Goal: Task Accomplishment & Management: Use online tool/utility

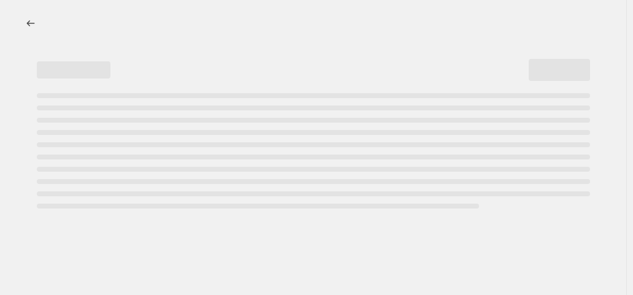
select select "percentage"
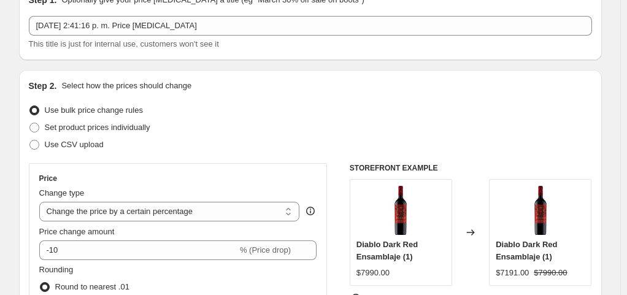
scroll to position [123, 0]
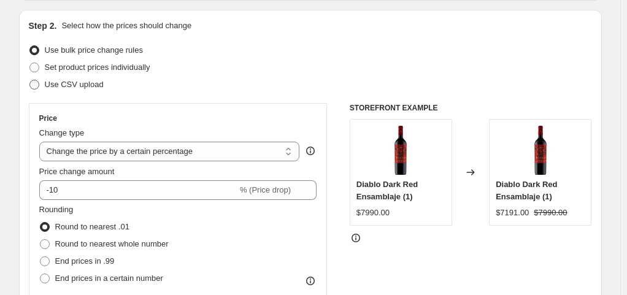
click at [76, 77] on label "Use CSV upload" at bounding box center [66, 84] width 75 height 17
click at [30, 80] on input "Use CSV upload" at bounding box center [29, 80] width 1 height 1
radio input "true"
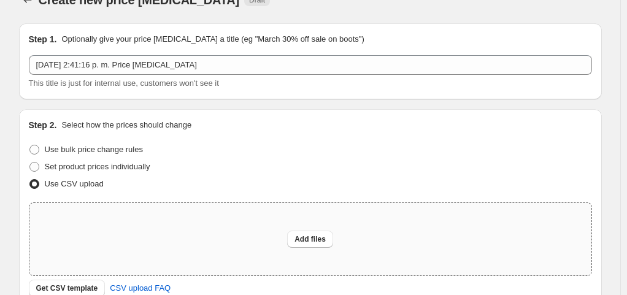
scroll to position [0, 0]
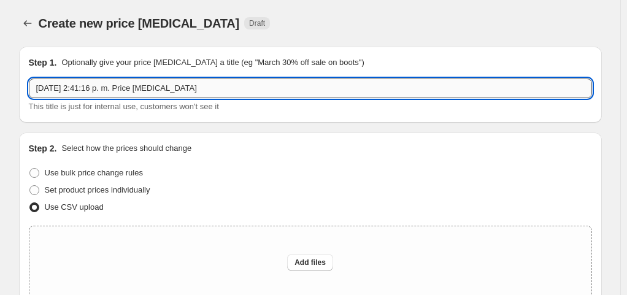
click at [348, 96] on input "[DATE] 2:41:16 p. m. Price [MEDICAL_DATA]" at bounding box center [310, 89] width 563 height 20
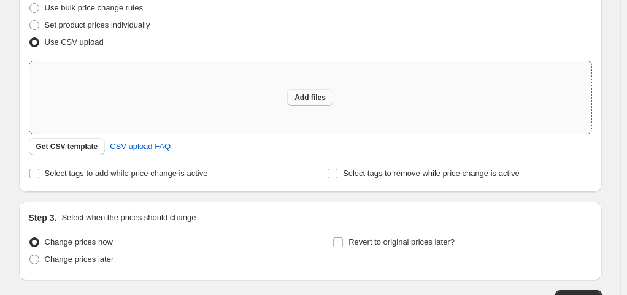
scroll to position [184, 0]
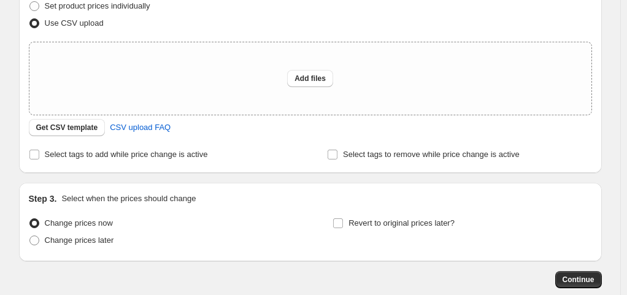
type input "[DATE] 2:41:16 p. m. Price [MEDICAL_DATA] testing"
click at [310, 84] on button "Add files" at bounding box center [310, 78] width 46 height 17
type input "C:\fakepath\Hoja de cálculo sin título - Hoja 1.csv"
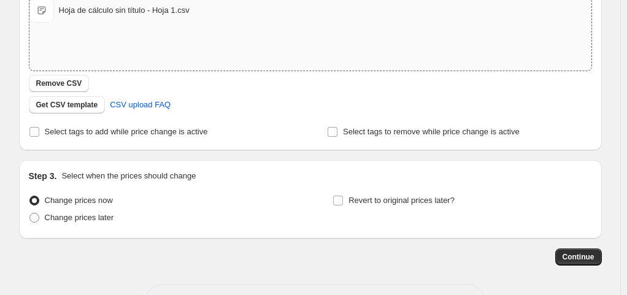
scroll to position [245, 0]
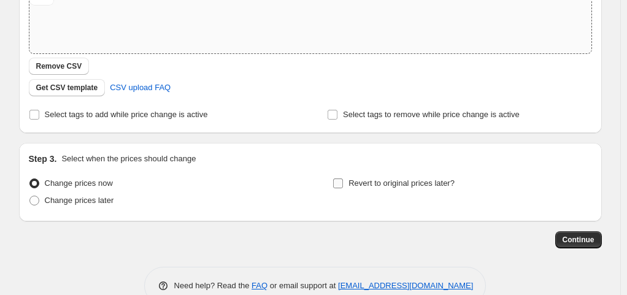
click at [361, 184] on span "Revert to original prices later?" at bounding box center [401, 182] width 106 height 9
click at [343, 184] on input "Revert to original prices later?" at bounding box center [338, 183] width 10 height 10
checkbox input "true"
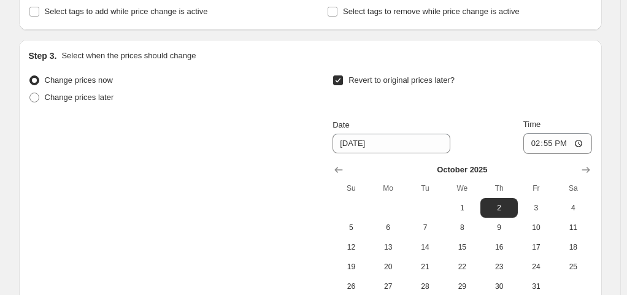
scroll to position [368, 0]
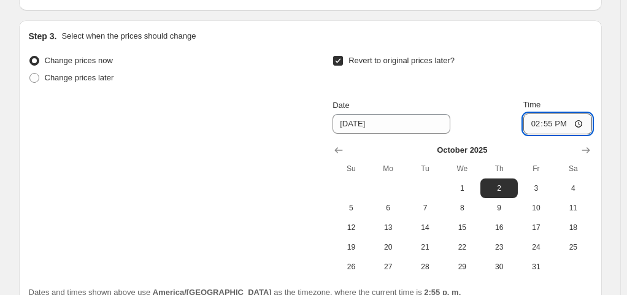
click at [580, 126] on input "14:55" at bounding box center [557, 123] width 69 height 21
type input "15:30"
click at [504, 72] on div "Revert to original prices later?" at bounding box center [461, 70] width 259 height 37
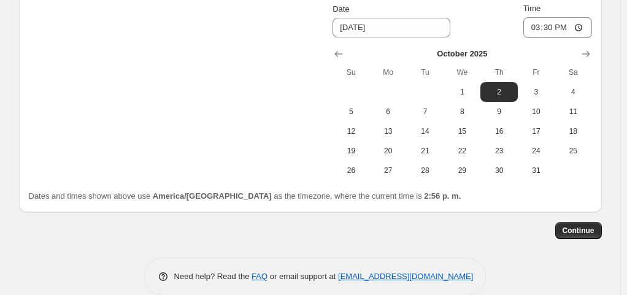
scroll to position [482, 0]
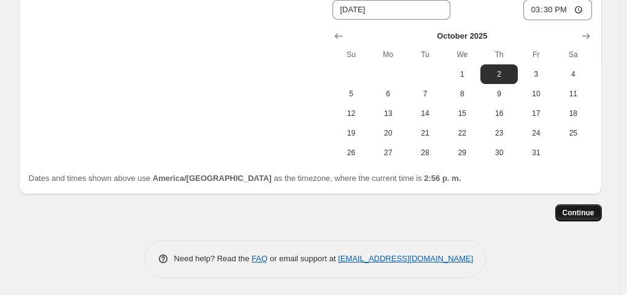
click at [576, 215] on span "Continue" at bounding box center [578, 213] width 32 height 10
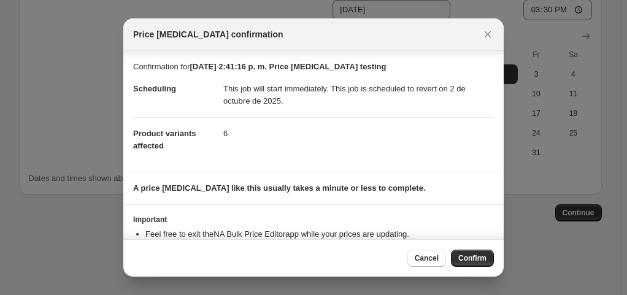
scroll to position [42, 0]
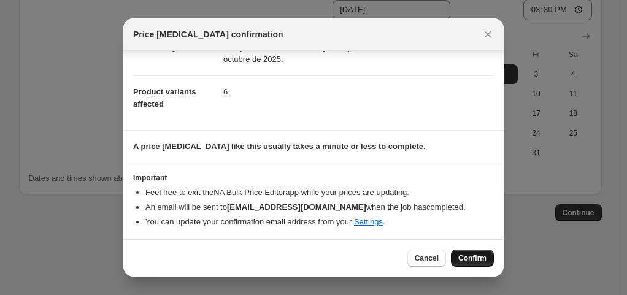
click at [480, 258] on span "Confirm" at bounding box center [472, 258] width 28 height 10
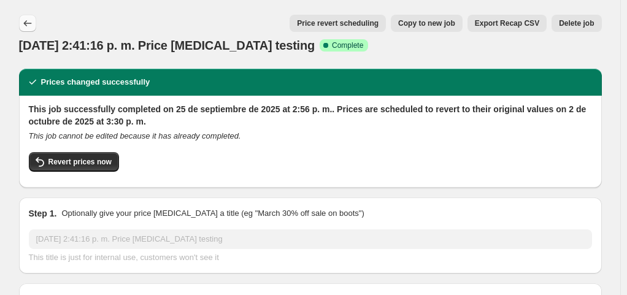
click at [32, 23] on icon "Price change jobs" at bounding box center [27, 23] width 12 height 12
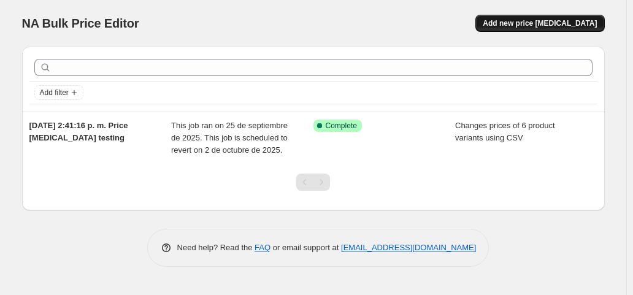
click at [562, 28] on span "Add new price [MEDICAL_DATA]" at bounding box center [540, 23] width 114 height 10
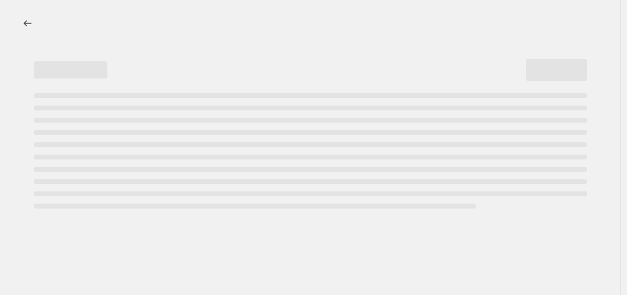
select select "percentage"
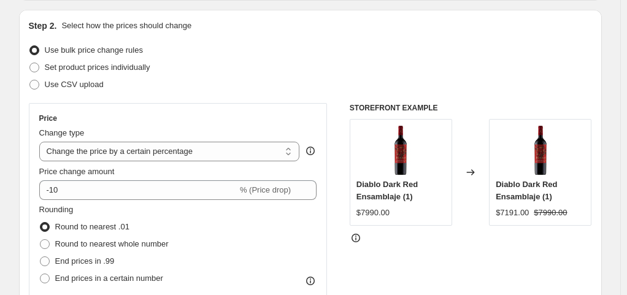
scroll to position [184, 0]
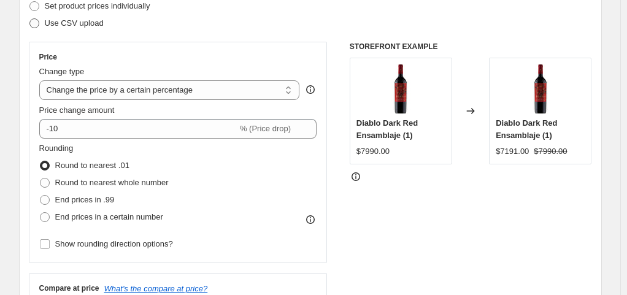
click at [49, 21] on span "Use CSV upload" at bounding box center [74, 22] width 59 height 9
click at [30, 19] on input "Use CSV upload" at bounding box center [29, 18] width 1 height 1
radio input "true"
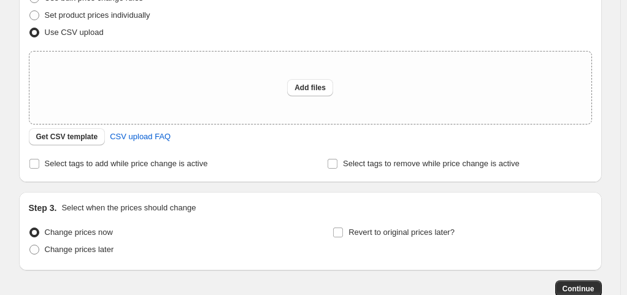
scroll to position [123, 0]
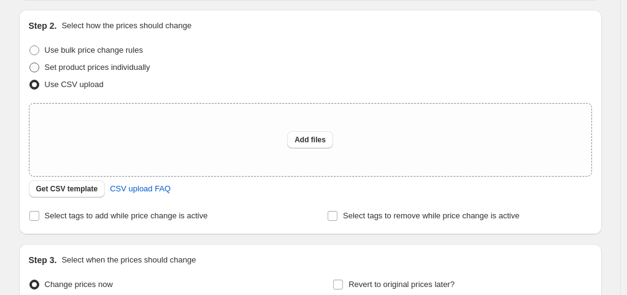
click at [131, 75] on label "Set product prices individually" at bounding box center [89, 67] width 121 height 17
click at [30, 63] on input "Set product prices individually" at bounding box center [29, 63] width 1 height 1
radio input "true"
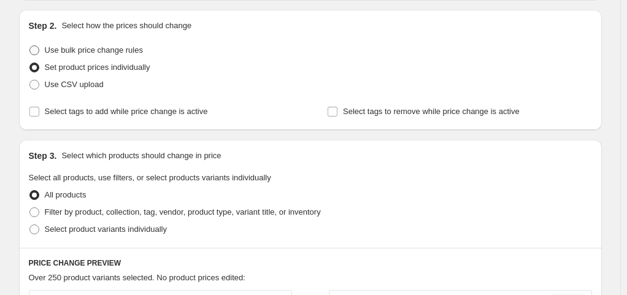
click at [134, 53] on span "Use bulk price change rules" at bounding box center [94, 49] width 98 height 9
click at [30, 46] on input "Use bulk price change rules" at bounding box center [29, 45] width 1 height 1
radio input "true"
select select "percentage"
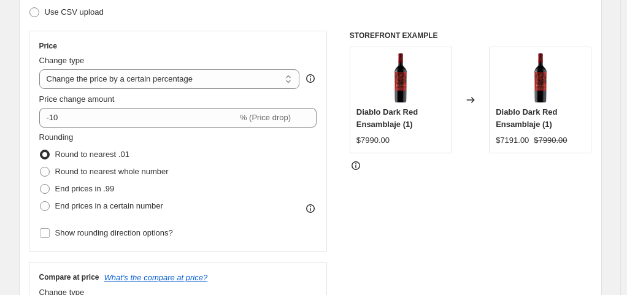
scroll to position [184, 0]
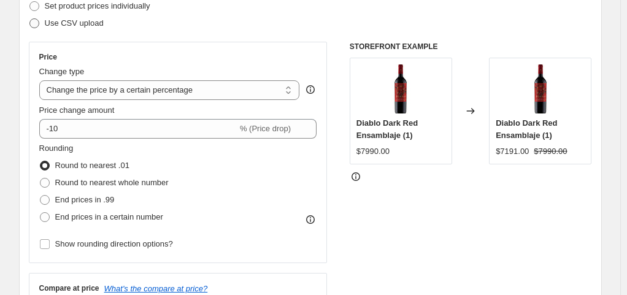
click at [92, 24] on span "Use CSV upload" at bounding box center [74, 22] width 59 height 9
click at [30, 19] on input "Use CSV upload" at bounding box center [29, 18] width 1 height 1
radio input "true"
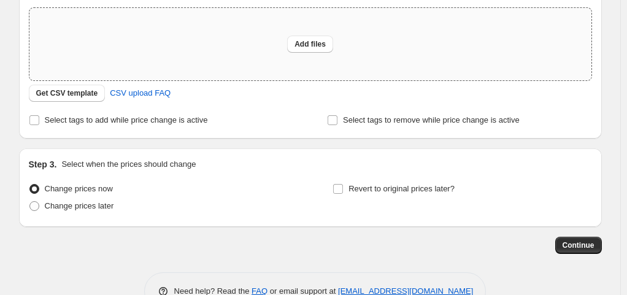
scroll to position [245, 0]
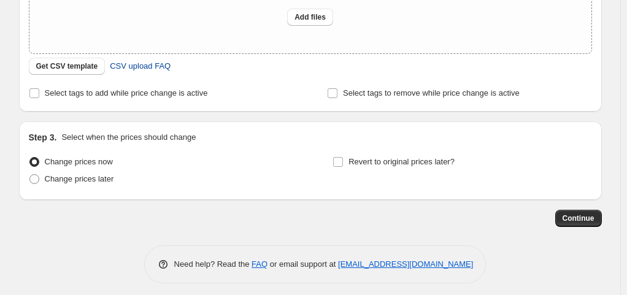
click at [158, 68] on span "CSV upload FAQ" at bounding box center [140, 66] width 61 height 12
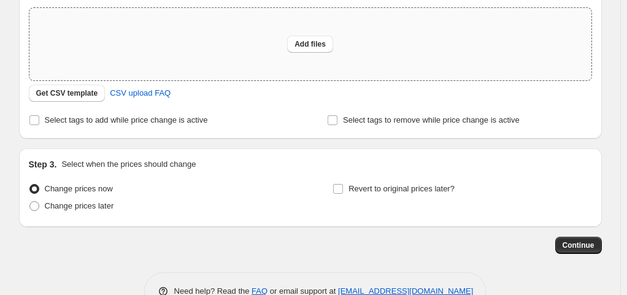
scroll to position [184, 0]
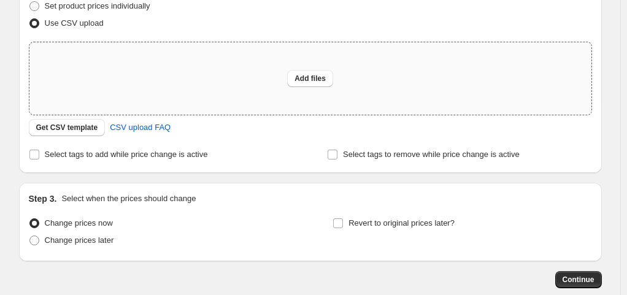
click at [319, 67] on div "Add files" at bounding box center [310, 78] width 562 height 72
type input "C:\fakepath\Hoja de cálculo sin título - Hoja 1 (1).csv"
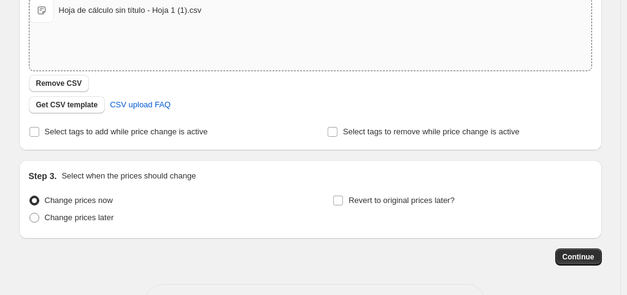
scroll to position [245, 0]
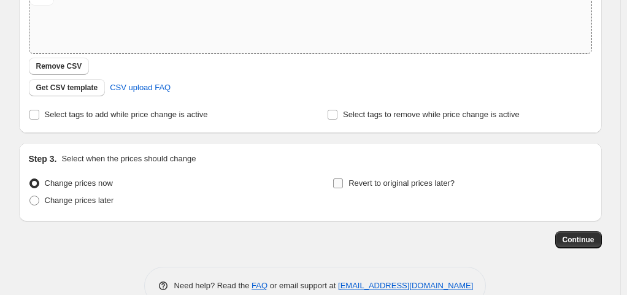
click at [348, 183] on label "Revert to original prices later?" at bounding box center [393, 183] width 122 height 17
click at [343, 183] on input "Revert to original prices later?" at bounding box center [338, 183] width 10 height 10
checkbox input "true"
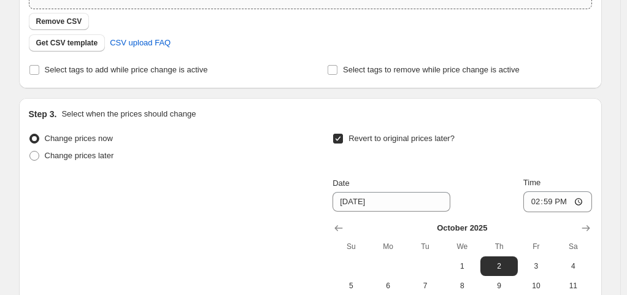
scroll to position [307, 0]
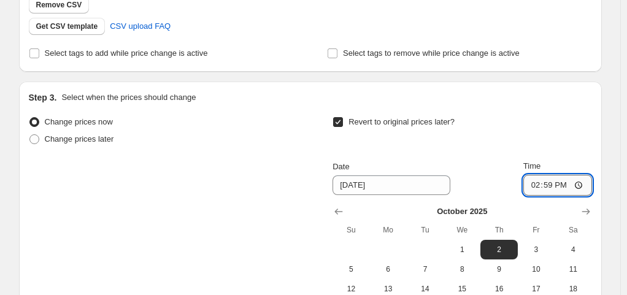
click at [583, 188] on input "14:59" at bounding box center [557, 185] width 69 height 21
type input "15:10"
click at [525, 128] on div "Revert to original prices later?" at bounding box center [461, 131] width 259 height 37
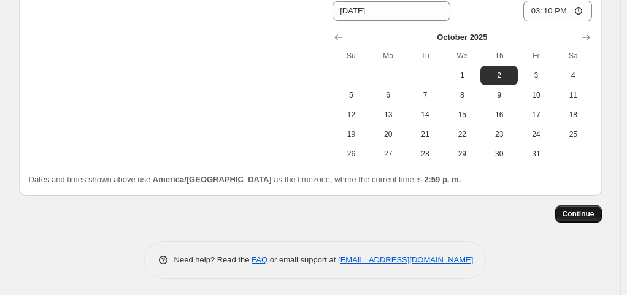
scroll to position [482, 0]
click at [584, 215] on span "Continue" at bounding box center [578, 213] width 32 height 10
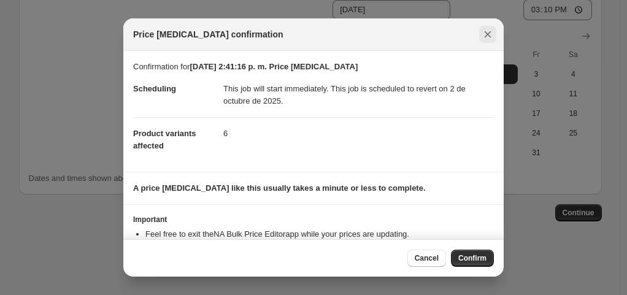
click at [488, 33] on icon "Close" at bounding box center [487, 34] width 12 height 12
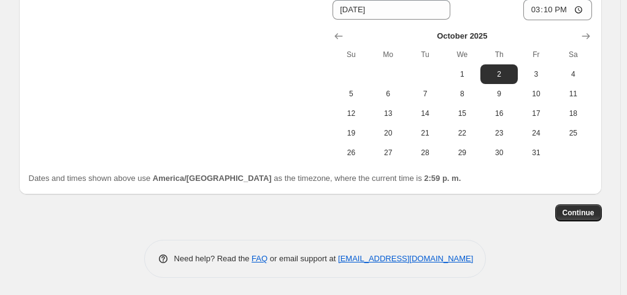
scroll to position [359, 0]
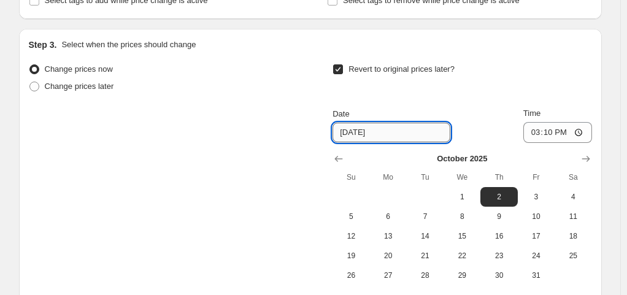
click at [372, 134] on input "[DATE]" at bounding box center [391, 133] width 118 height 20
click at [356, 134] on input "[DATE]" at bounding box center [391, 133] width 118 height 20
click at [337, 159] on icon "Show previous month, September 2025" at bounding box center [338, 159] width 12 height 12
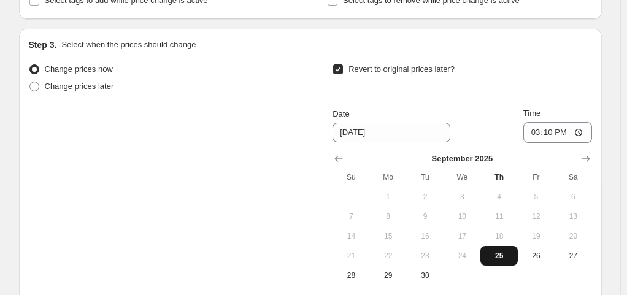
click at [499, 256] on span "25" at bounding box center [498, 256] width 27 height 10
type input "[DATE]"
click at [529, 74] on div "Revert to original prices later?" at bounding box center [461, 79] width 259 height 37
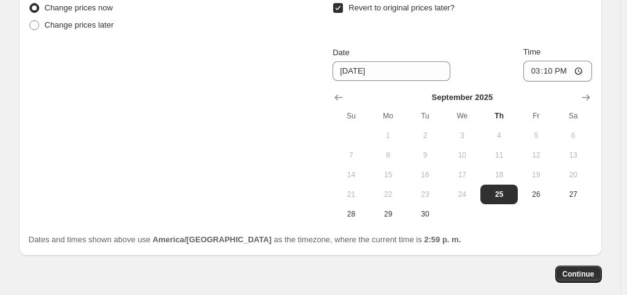
scroll to position [482, 0]
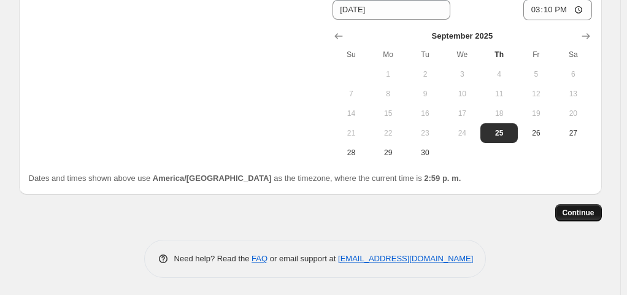
click at [570, 211] on span "Continue" at bounding box center [578, 213] width 32 height 10
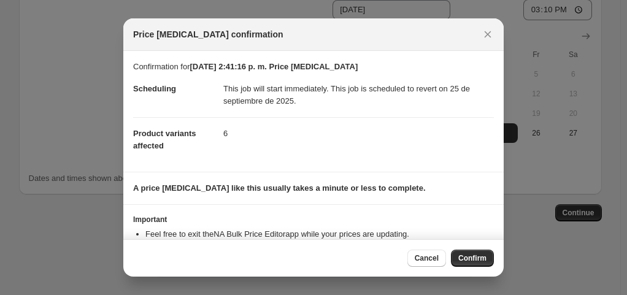
scroll to position [42, 0]
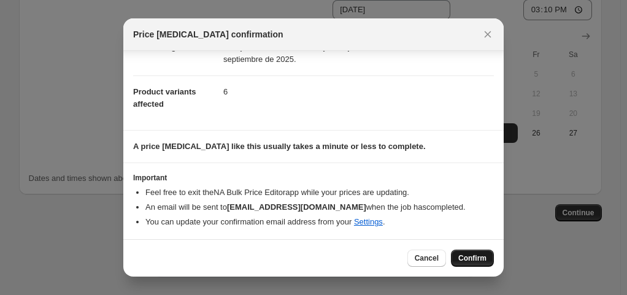
click at [486, 258] on span "Confirm" at bounding box center [472, 258] width 28 height 10
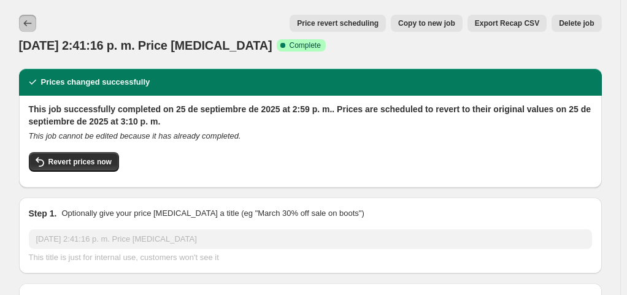
click at [33, 21] on icon "Price change jobs" at bounding box center [27, 23] width 12 height 12
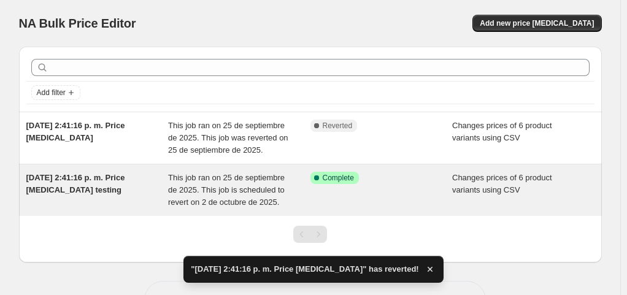
click at [353, 178] on span "Complete" at bounding box center [338, 178] width 31 height 10
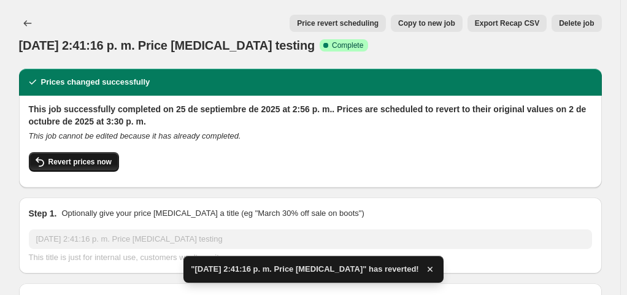
click at [94, 155] on button "Revert prices now" at bounding box center [74, 162] width 90 height 20
checkbox input "false"
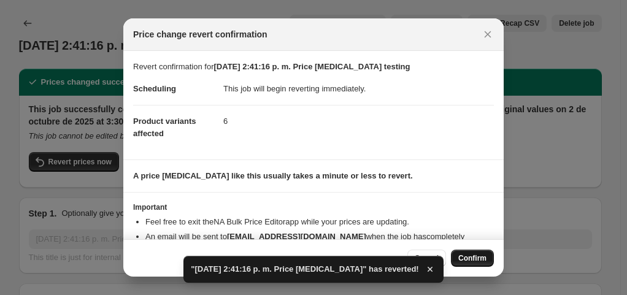
click at [476, 261] on span "Confirm" at bounding box center [472, 258] width 28 height 10
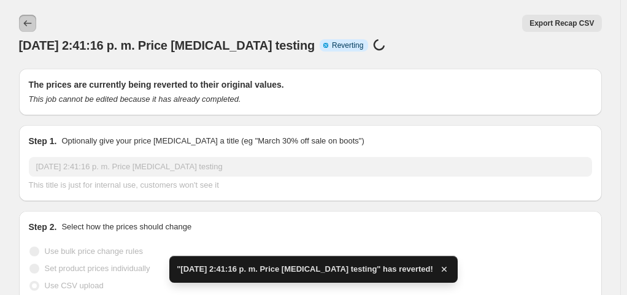
click at [28, 19] on icon "Price change jobs" at bounding box center [27, 23] width 12 height 12
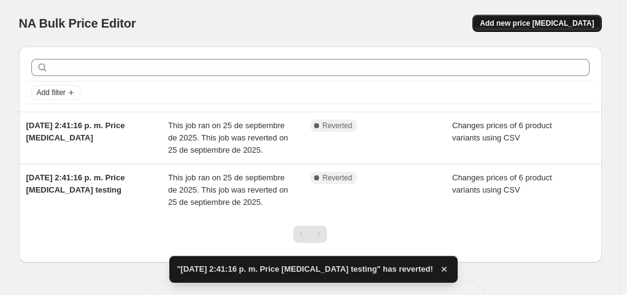
click at [551, 25] on span "Add new price [MEDICAL_DATA]" at bounding box center [537, 23] width 114 height 10
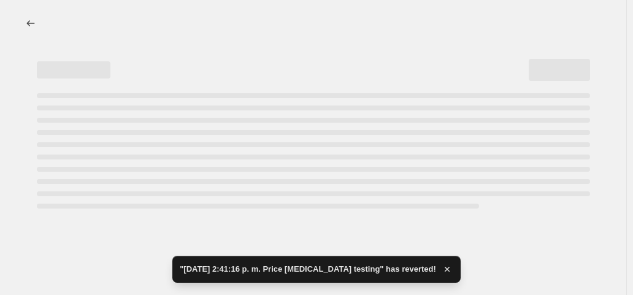
select select "percentage"
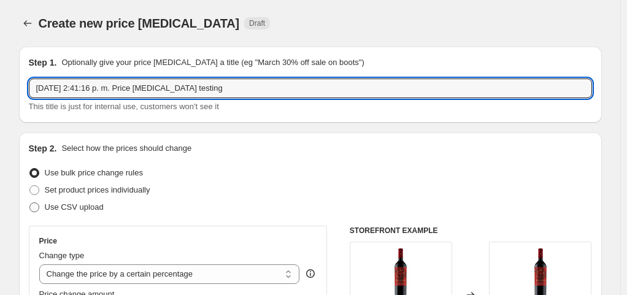
type input "[DATE] 2:41:16 p. m. Price [MEDICAL_DATA] testing"
click at [65, 213] on label "Use CSV upload" at bounding box center [66, 207] width 75 height 17
click at [30, 203] on input "Use CSV upload" at bounding box center [29, 202] width 1 height 1
radio input "true"
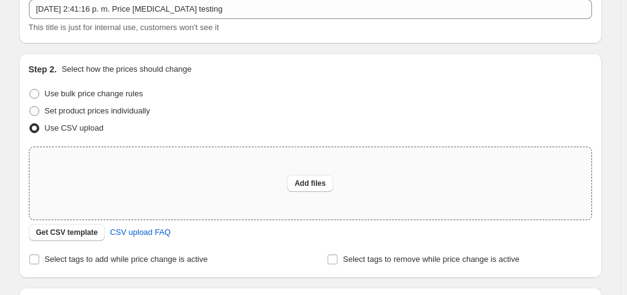
scroll to position [123, 0]
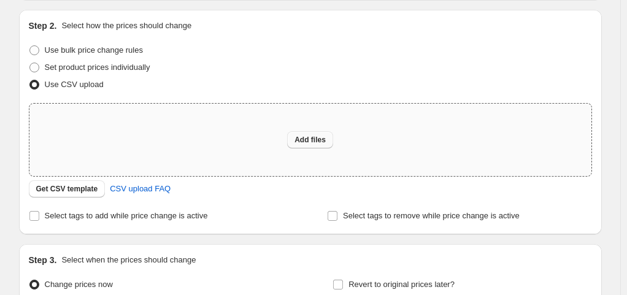
click at [325, 137] on span "Add files" at bounding box center [309, 140] width 31 height 10
type input "C:\fakepath\prueba descuentos - 25_09_2025 - 1 (1).csv"
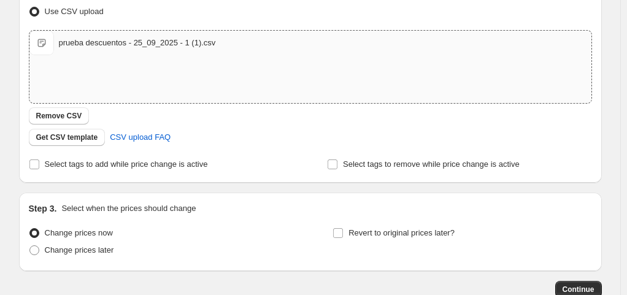
scroll to position [272, 0]
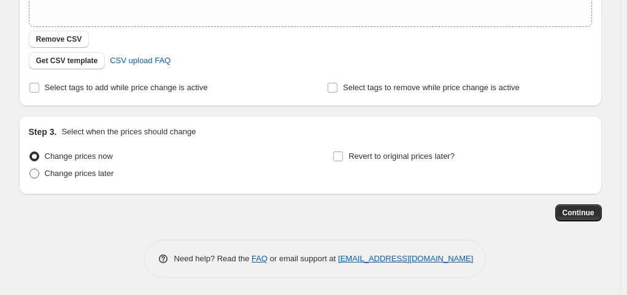
click at [104, 175] on span "Change prices later" at bounding box center [79, 173] width 69 height 9
click at [30, 169] on input "Change prices later" at bounding box center [29, 169] width 1 height 1
radio input "true"
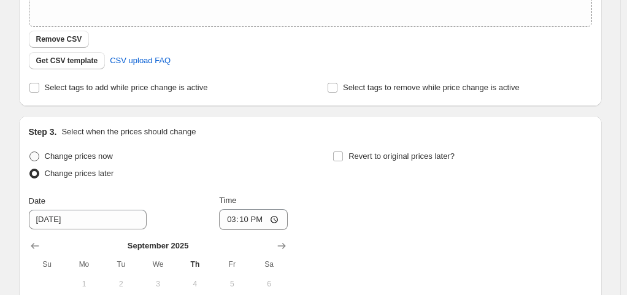
click at [109, 153] on span "Change prices now" at bounding box center [79, 155] width 68 height 9
click at [30, 152] on input "Change prices now" at bounding box center [29, 151] width 1 height 1
radio input "true"
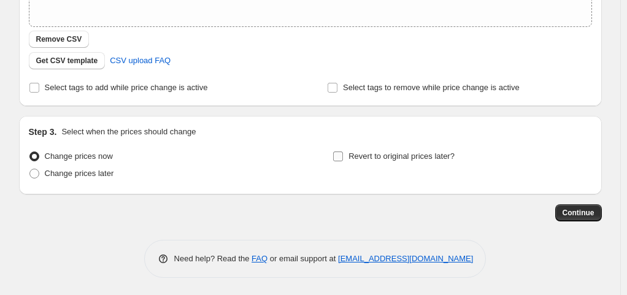
click at [352, 152] on span "Revert to original prices later?" at bounding box center [401, 155] width 106 height 9
click at [343, 152] on input "Revert to original prices later?" at bounding box center [338, 156] width 10 height 10
checkbox input "true"
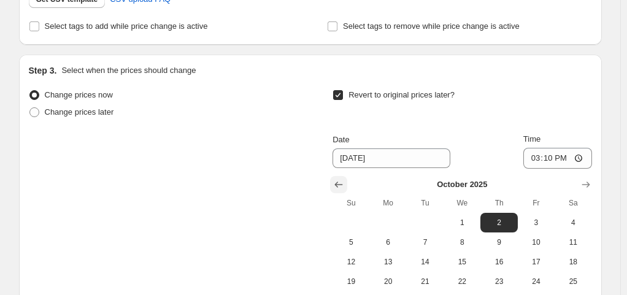
click at [336, 180] on icon "Show previous month, September 2025" at bounding box center [338, 184] width 12 height 12
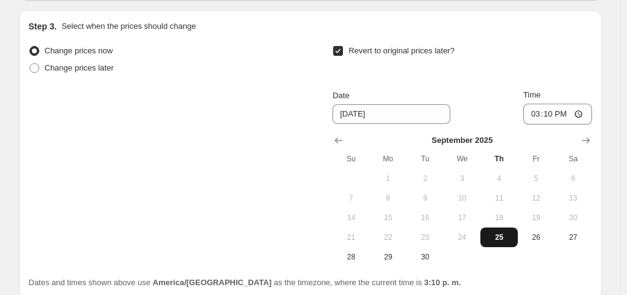
scroll to position [395, 0]
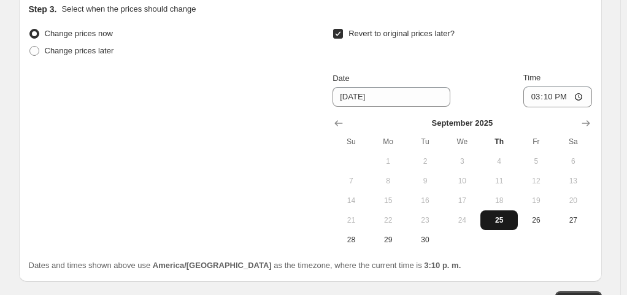
click at [502, 218] on span "25" at bounding box center [498, 220] width 27 height 10
type input "[DATE]"
click at [569, 99] on input "15:10" at bounding box center [557, 96] width 69 height 21
click at [584, 97] on input "15:10" at bounding box center [557, 96] width 69 height 21
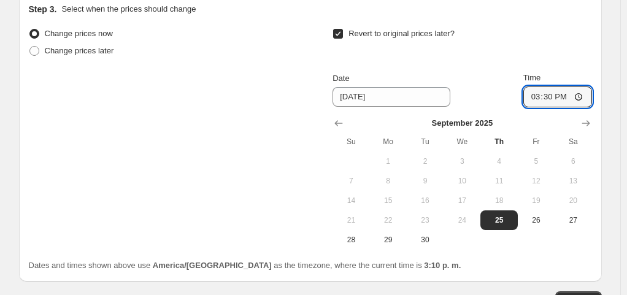
type input "15:30"
click at [500, 15] on div "Step 3. Select when the prices should change Change prices now Change prices la…" at bounding box center [310, 137] width 563 height 269
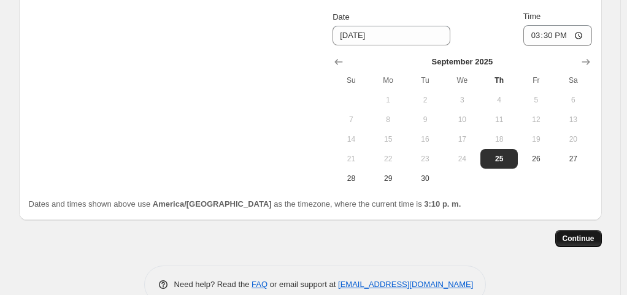
click at [578, 234] on span "Continue" at bounding box center [578, 239] width 32 height 10
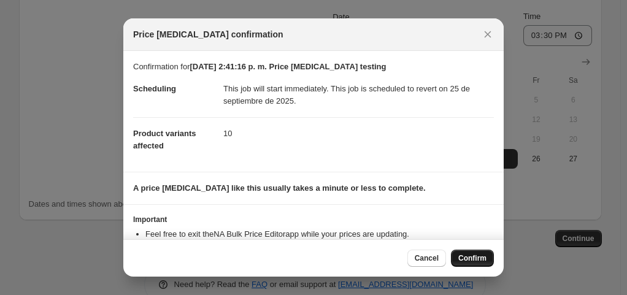
click at [485, 258] on span "Confirm" at bounding box center [472, 258] width 28 height 10
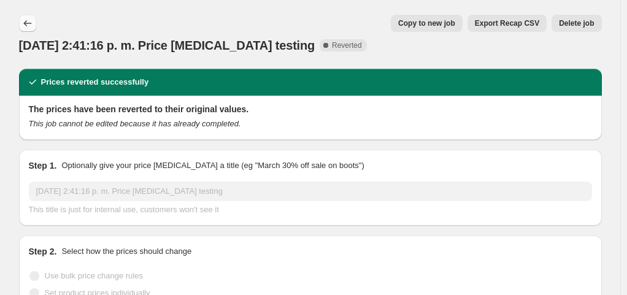
click at [31, 20] on icon "Price change jobs" at bounding box center [27, 23] width 12 height 12
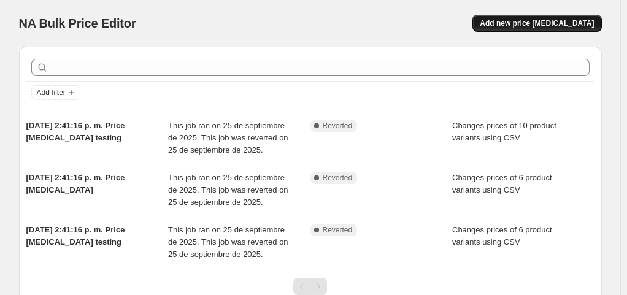
click at [570, 31] on button "Add new price [MEDICAL_DATA]" at bounding box center [536, 23] width 129 height 17
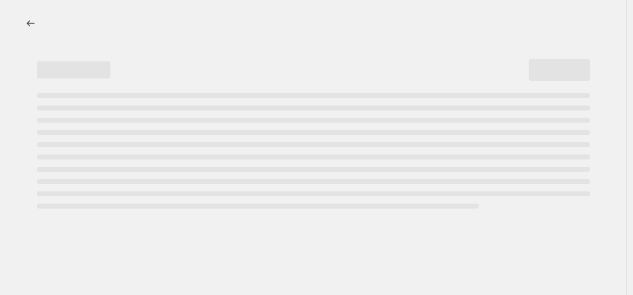
select select "percentage"
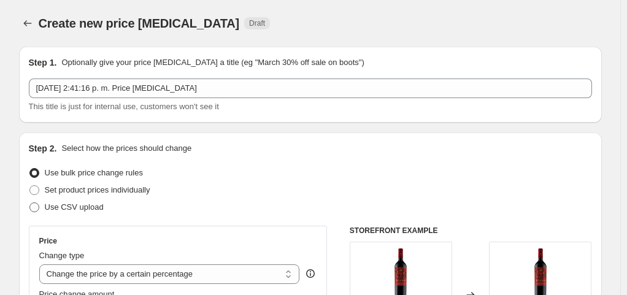
click at [91, 209] on span "Use CSV upload" at bounding box center [74, 206] width 59 height 9
click at [30, 203] on input "Use CSV upload" at bounding box center [29, 202] width 1 height 1
radio input "true"
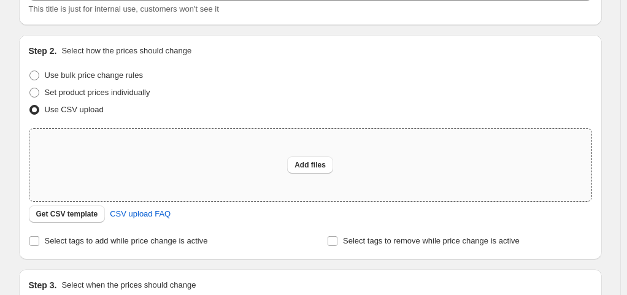
scroll to position [123, 0]
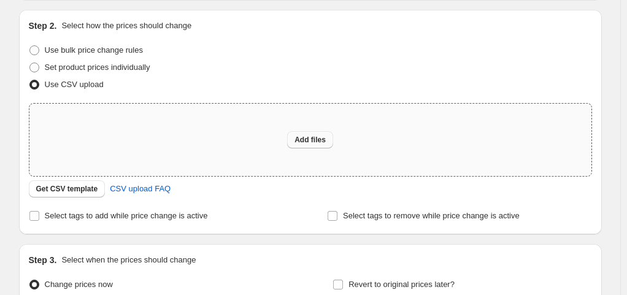
click at [298, 139] on span "Add files" at bounding box center [309, 140] width 31 height 10
type input "C:\fakepath\prueba descuentos - 25_09_2025 - 1 (1).csv"
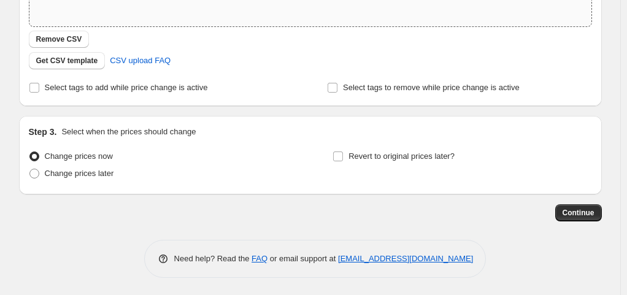
scroll to position [272, 0]
click at [421, 157] on span "Revert to original prices later?" at bounding box center [401, 155] width 106 height 9
click at [343, 157] on input "Revert to original prices later?" at bounding box center [338, 156] width 10 height 10
checkbox input "true"
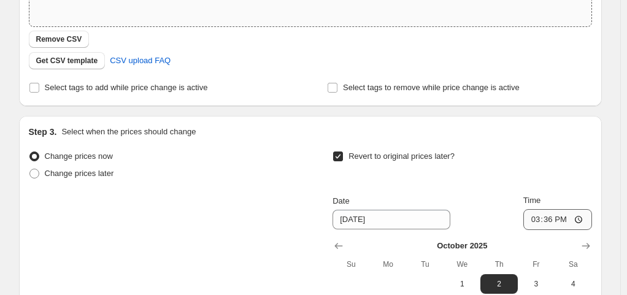
scroll to position [334, 0]
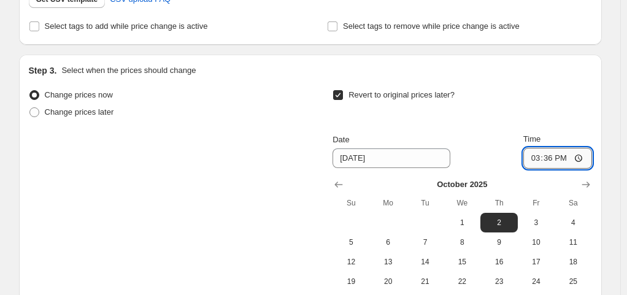
click at [578, 157] on input "15:36" at bounding box center [557, 158] width 69 height 21
type input "16:00"
click at [343, 178] on icon "Show previous month, September 2025" at bounding box center [338, 184] width 12 height 12
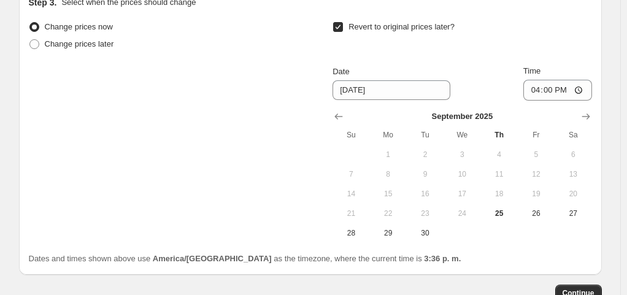
scroll to position [456, 0]
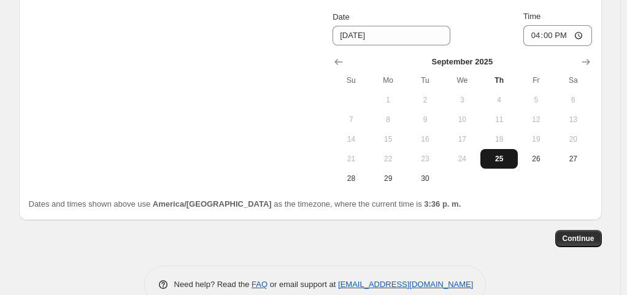
click at [508, 151] on button "25" at bounding box center [498, 159] width 37 height 20
type input "[DATE]"
click at [572, 236] on span "Continue" at bounding box center [578, 239] width 32 height 10
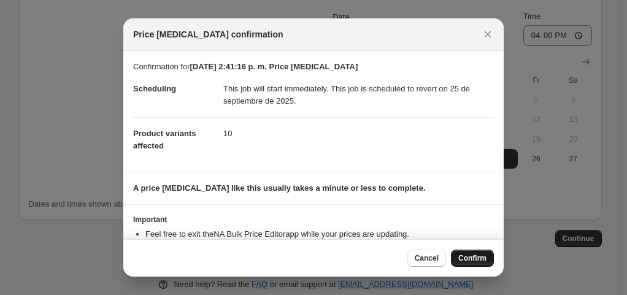
click at [472, 258] on span "Confirm" at bounding box center [472, 258] width 28 height 10
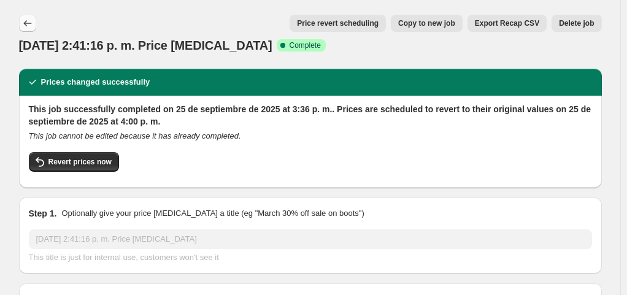
click at [32, 26] on icon "Price change jobs" at bounding box center [27, 23] width 12 height 12
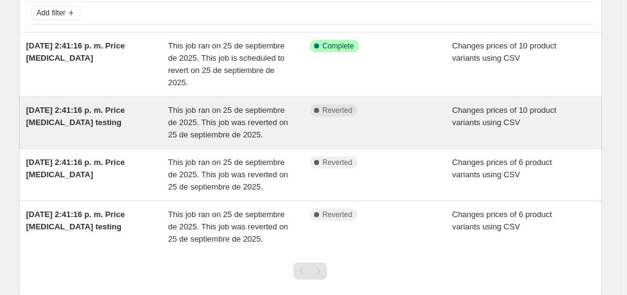
scroll to position [61, 0]
